Goal: Communication & Community: Answer question/provide support

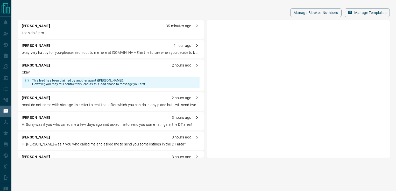
click at [33, 32] on p "I can do 3 pm" at bounding box center [111, 32] width 178 height 5
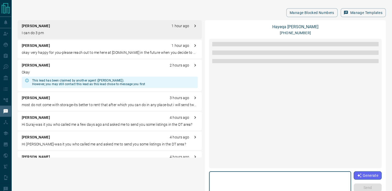
scroll to position [542, 0]
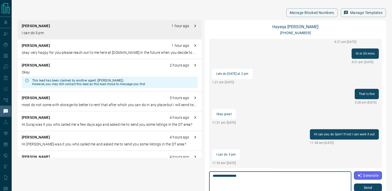
type textarea "**********"
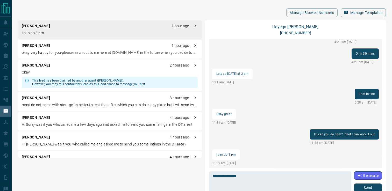
click at [361, 189] on button "Send" at bounding box center [368, 188] width 28 height 8
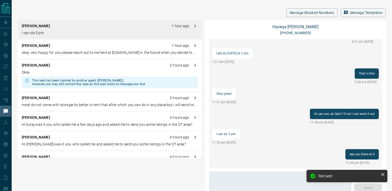
scroll to position [536, 0]
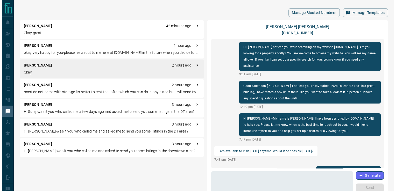
scroll to position [279, 0]
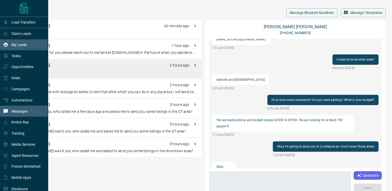
click at [21, 47] on div "My Leads" at bounding box center [15, 45] width 24 height 9
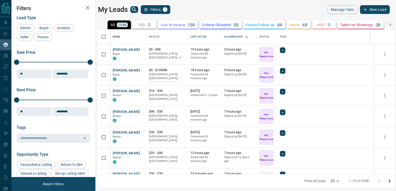
scroll to position [141, 294]
click at [281, 13] on div "My Leads Filters 1 Manage Tabs New Lead" at bounding box center [244, 9] width 292 height 9
